Goal: Information Seeking & Learning: Learn about a topic

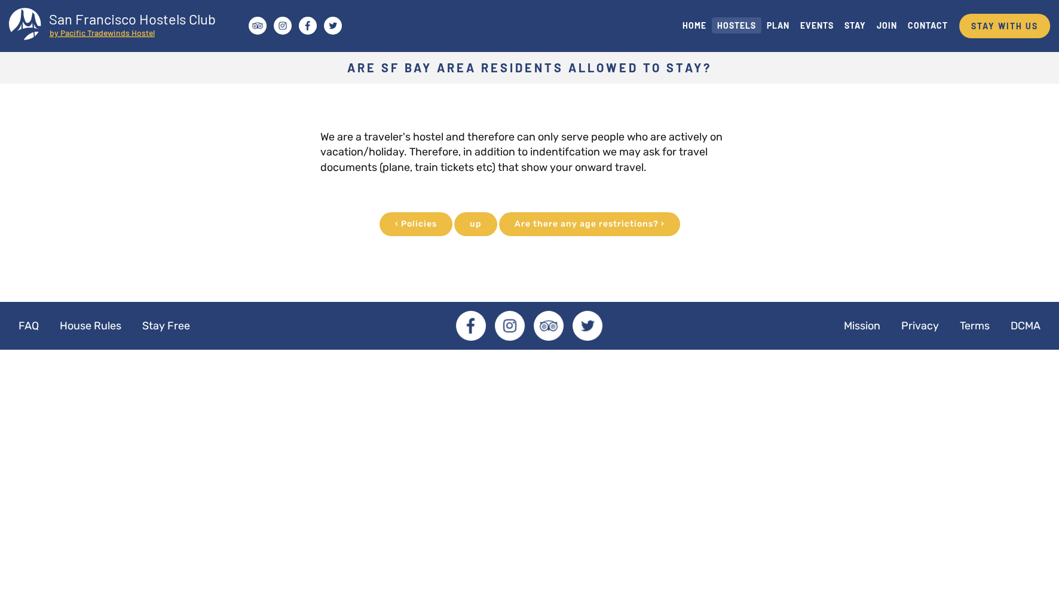
click at [741, 26] on link "HOSTELS" at bounding box center [737, 25] width 50 height 16
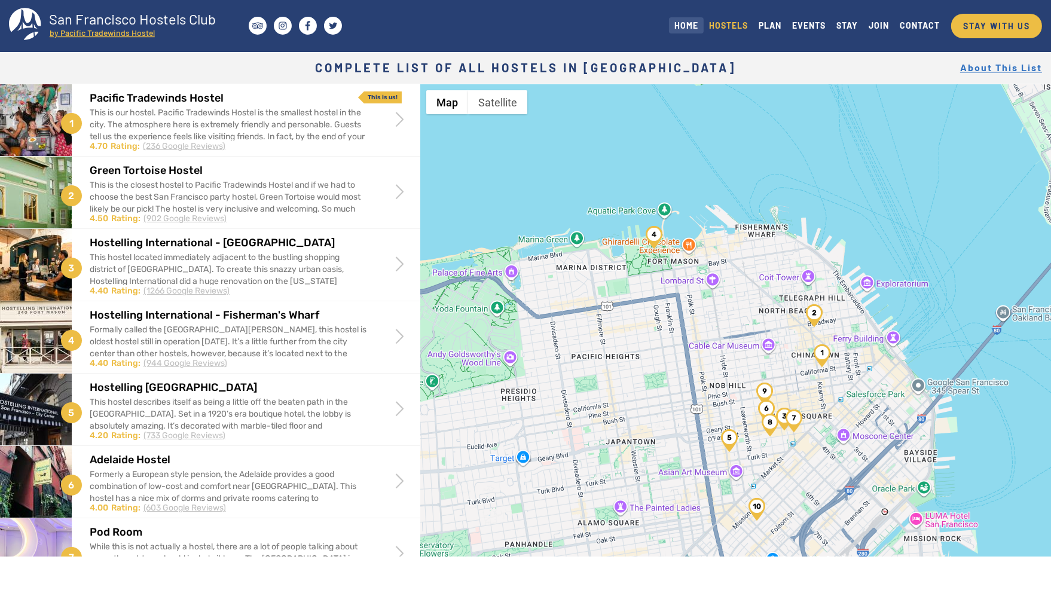
click at [689, 26] on link "HOME" at bounding box center [686, 25] width 35 height 16
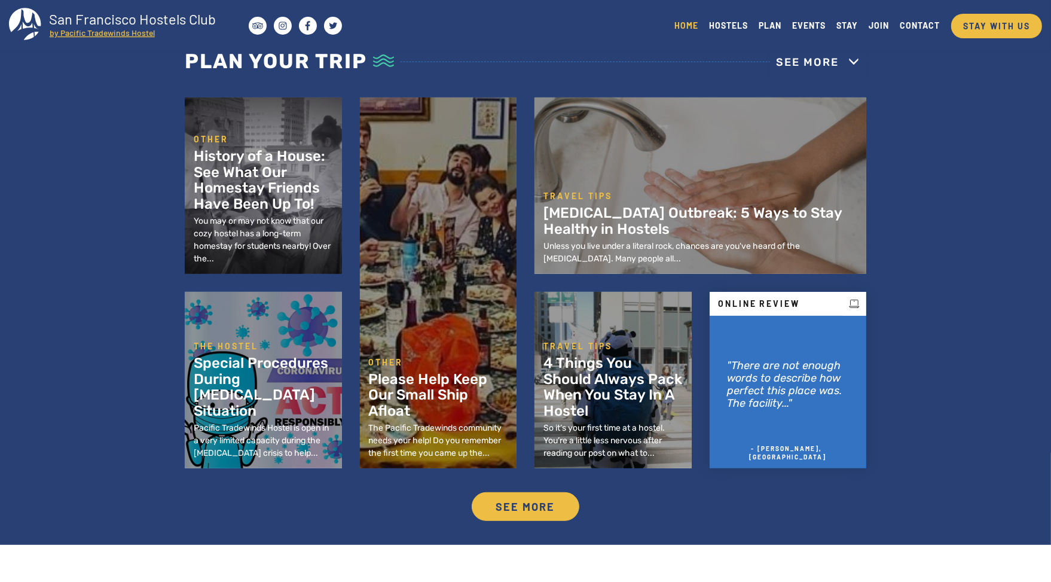
scroll to position [626, 0]
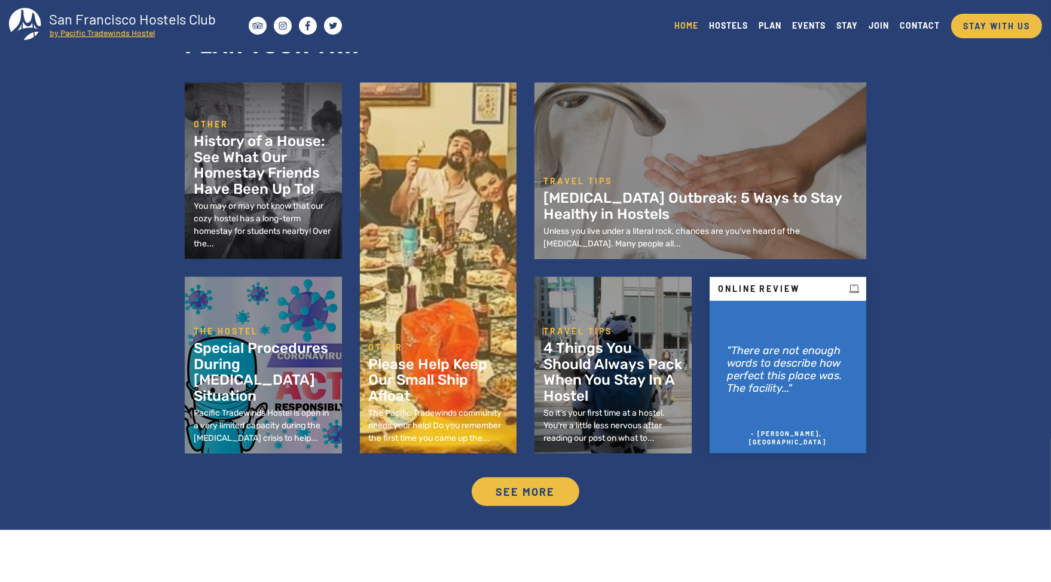
click at [497, 348] on div "Other Please Help Keep Our Small Ship Afloat​ The Pacific Tradewinds community …" at bounding box center [438, 267] width 139 height 353
